Goal: Task Accomplishment & Management: Manage account settings

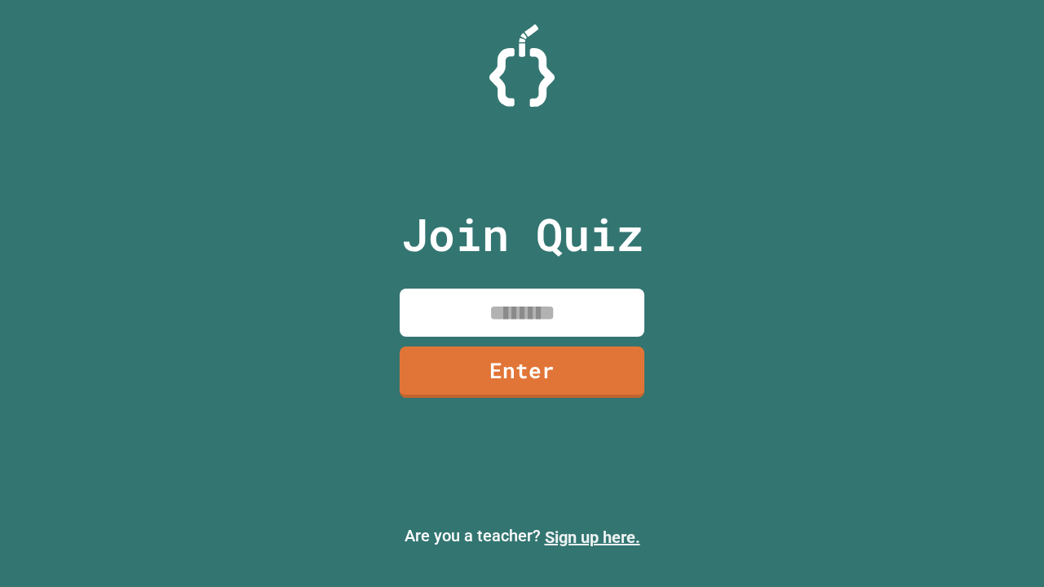
click at [592, 537] on link "Sign up here." at bounding box center [592, 538] width 95 height 20
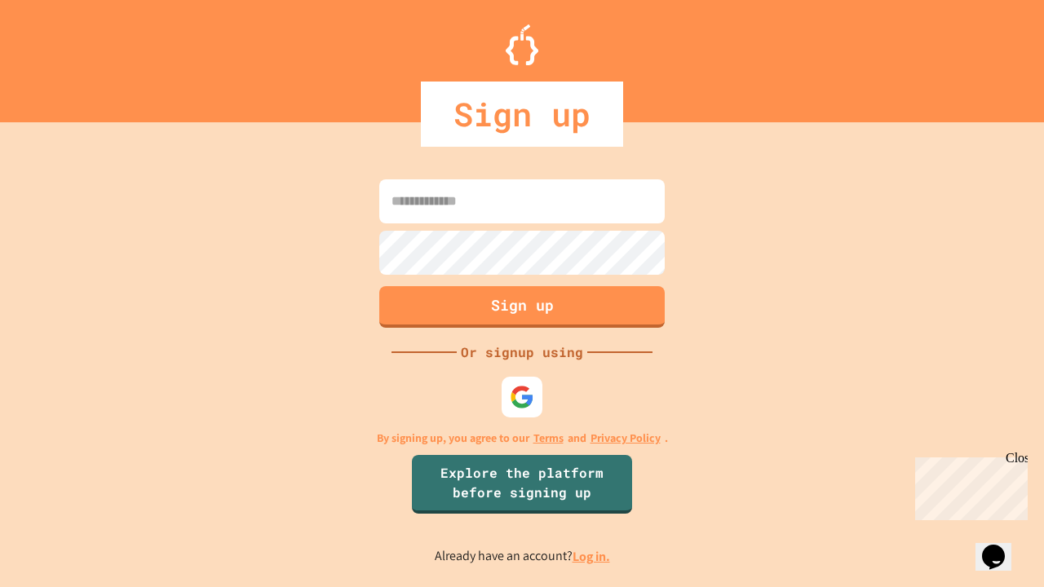
click at [592, 556] on link "Log in." at bounding box center [591, 556] width 38 height 17
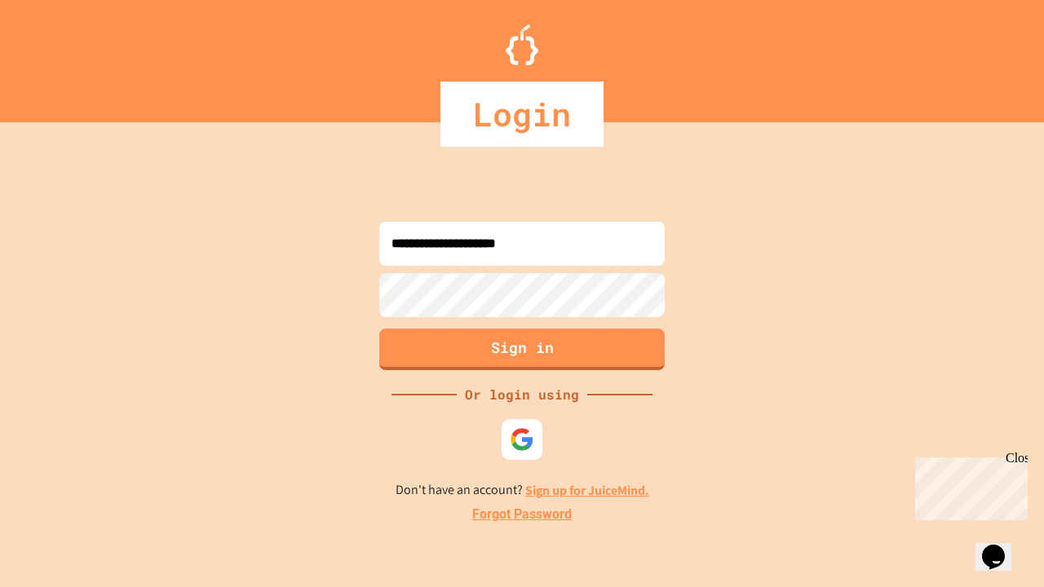
type input "**********"
